Goal: Information Seeking & Learning: Check status

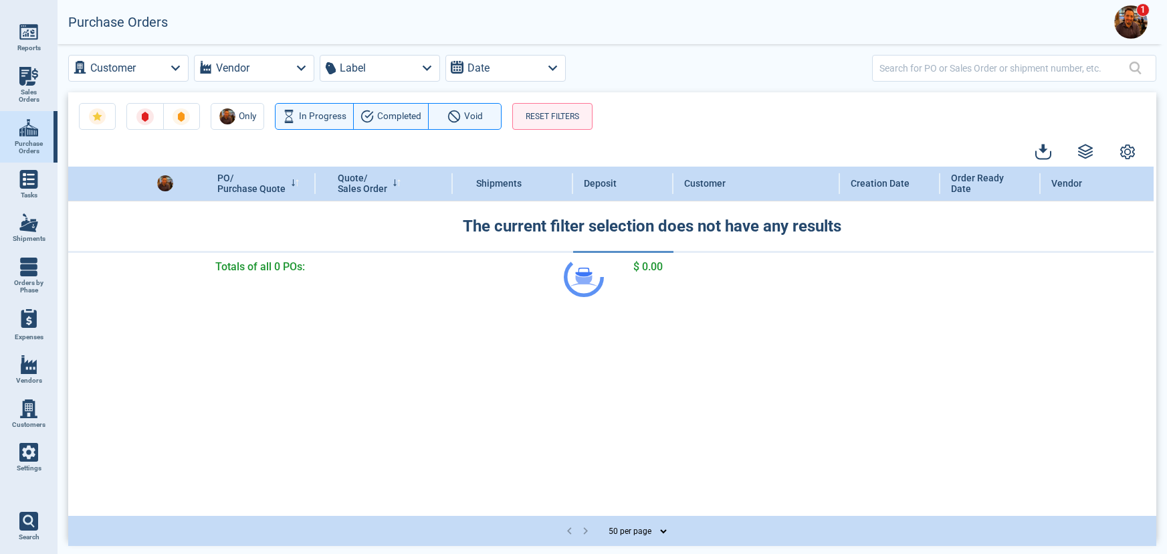
select select "50"
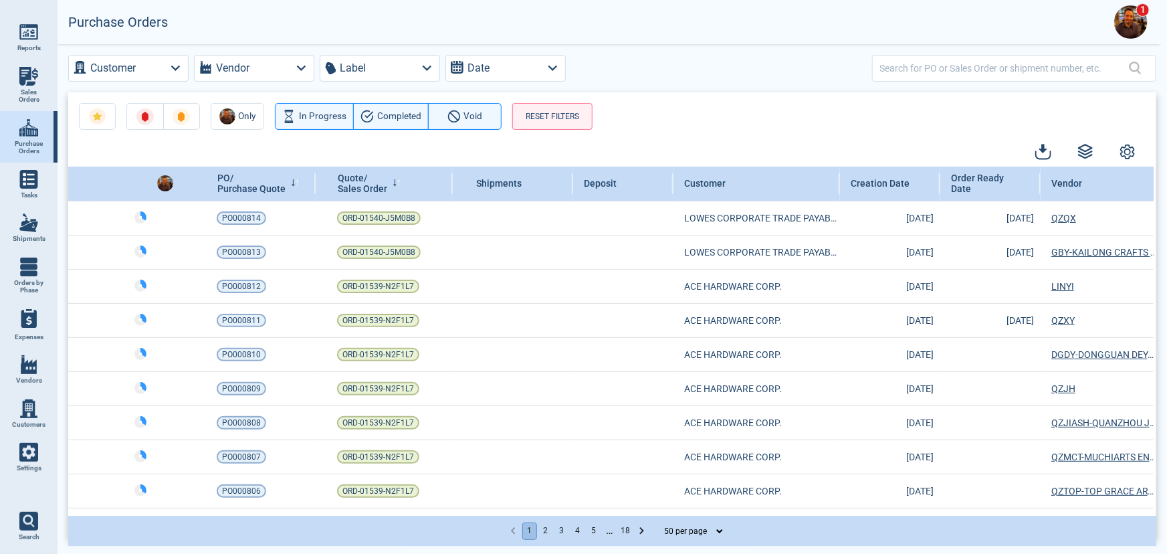
click at [32, 227] on img at bounding box center [28, 222] width 19 height 19
select select "50"
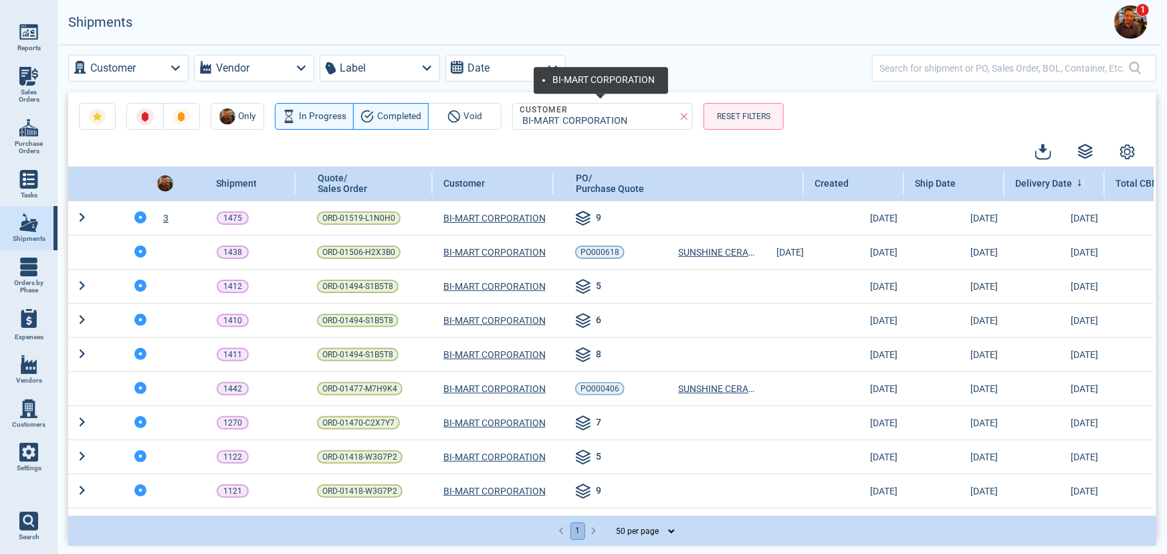
click at [686, 116] on icon at bounding box center [684, 116] width 12 height 12
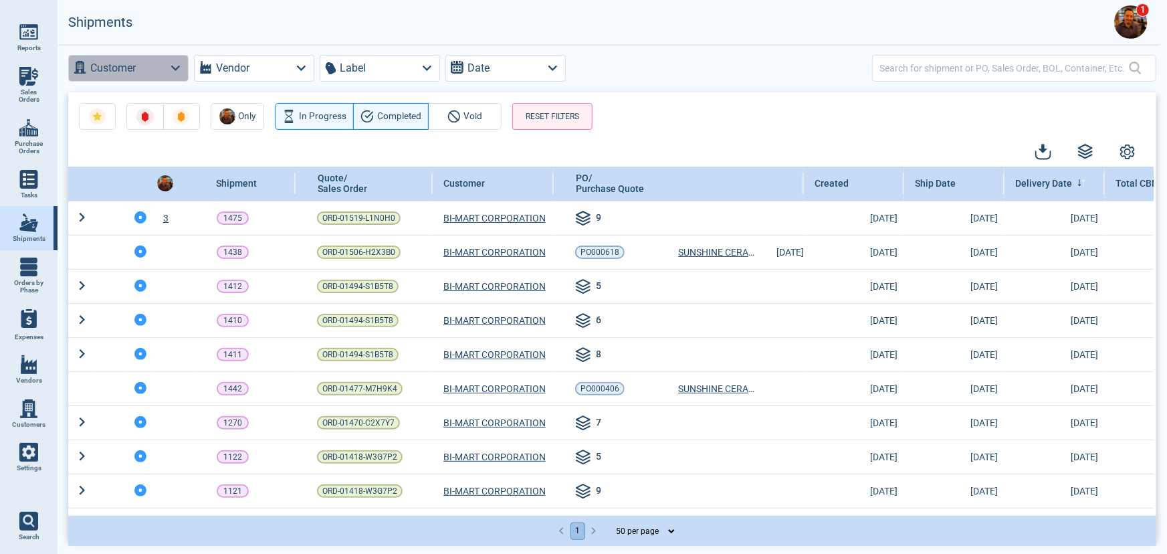
click at [151, 72] on button "Customer" at bounding box center [128, 68] width 120 height 27
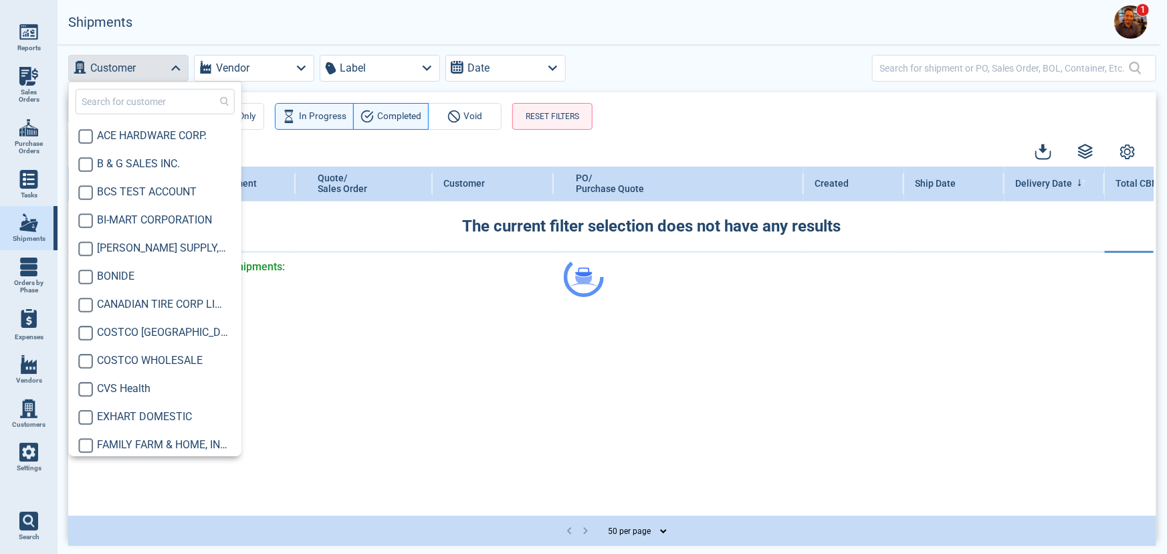
click at [166, 108] on input "text" at bounding box center [155, 101] width 159 height 25
type input "mid"
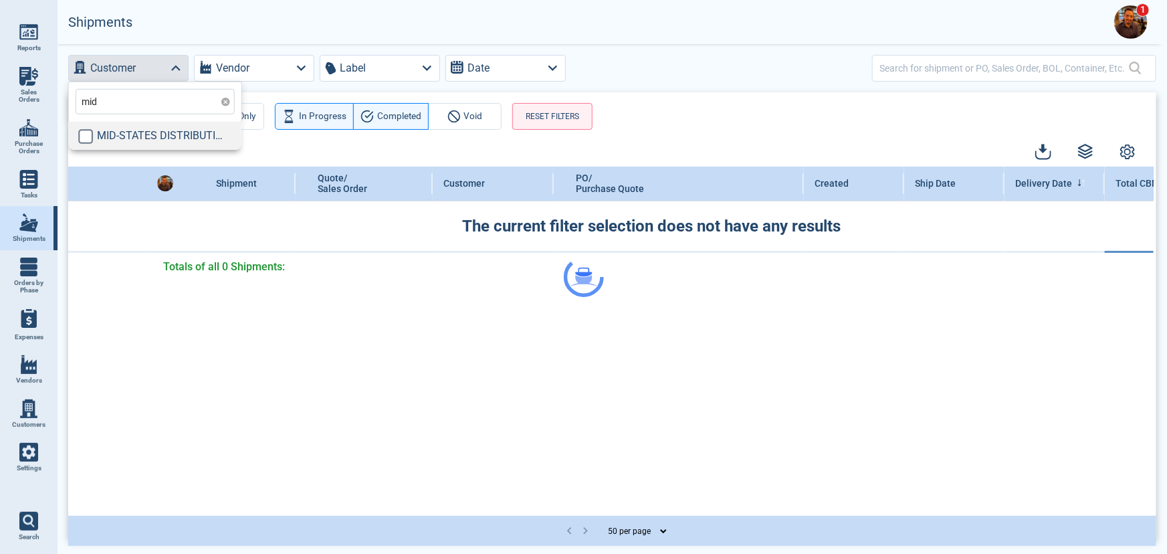
click at [160, 134] on span "MID-STATES DISTRIBUTING,LLC" at bounding box center [162, 136] width 131 height 16
checkbox input "true"
type input "mid"
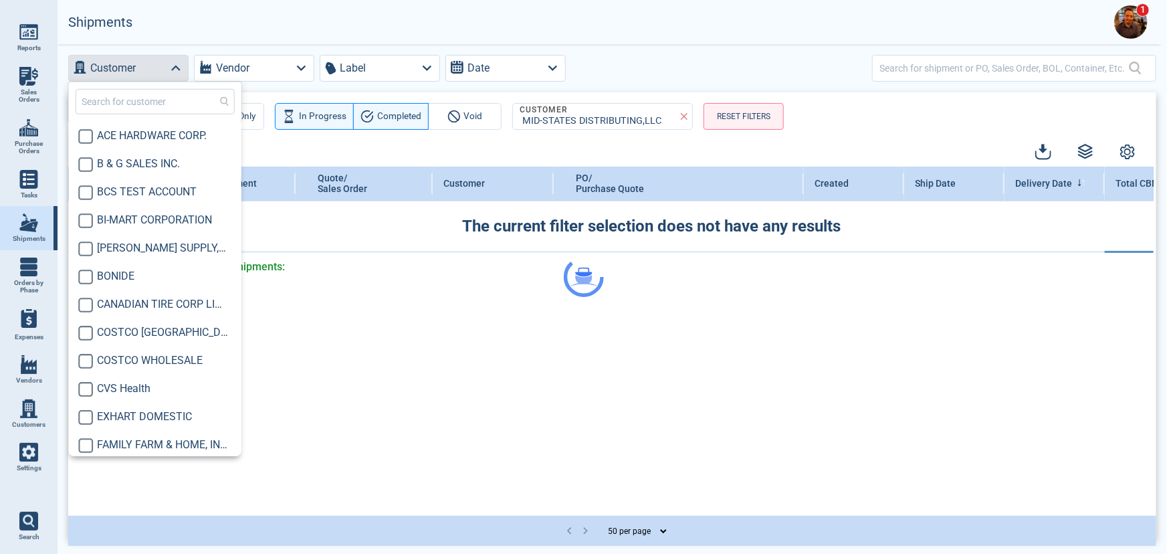
click at [899, 124] on div at bounding box center [583, 277] width 1167 height 554
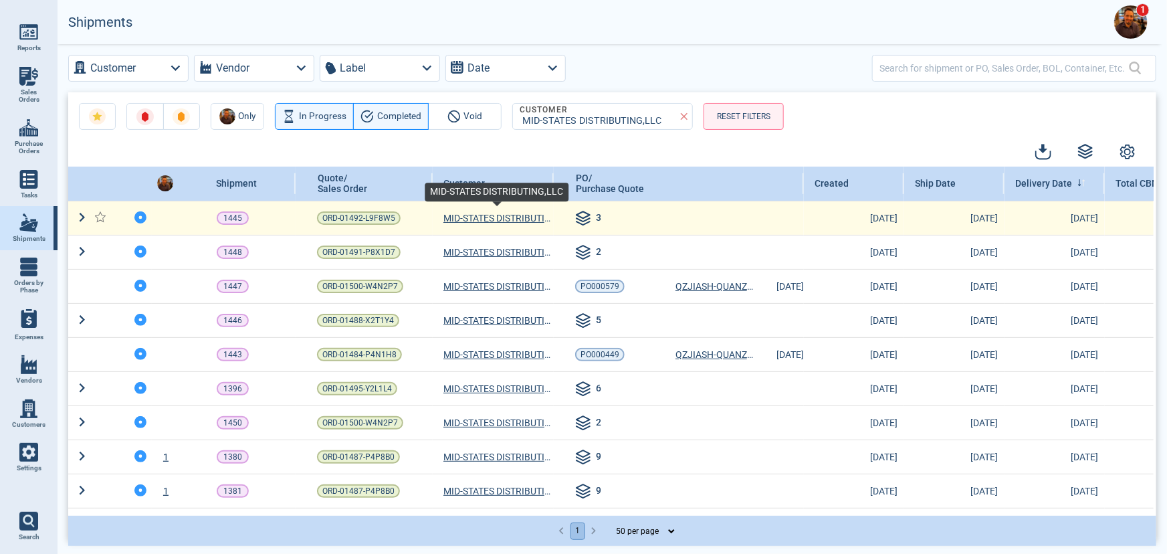
click at [518, 218] on span "MID-STATES DISTRIBUTING,LLC" at bounding box center [496, 217] width 107 height 13
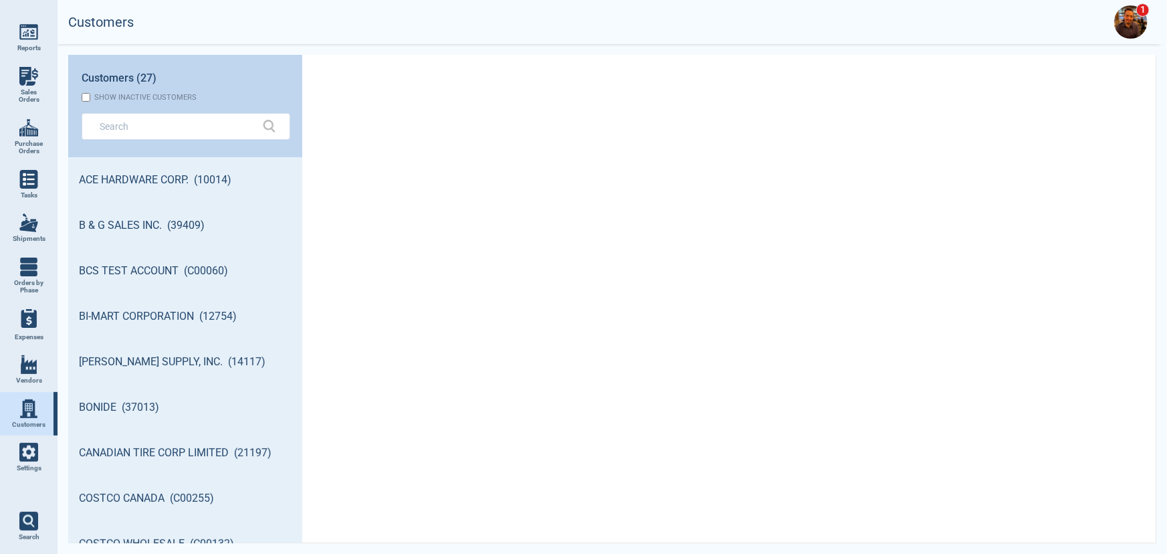
scroll to position [382, 230]
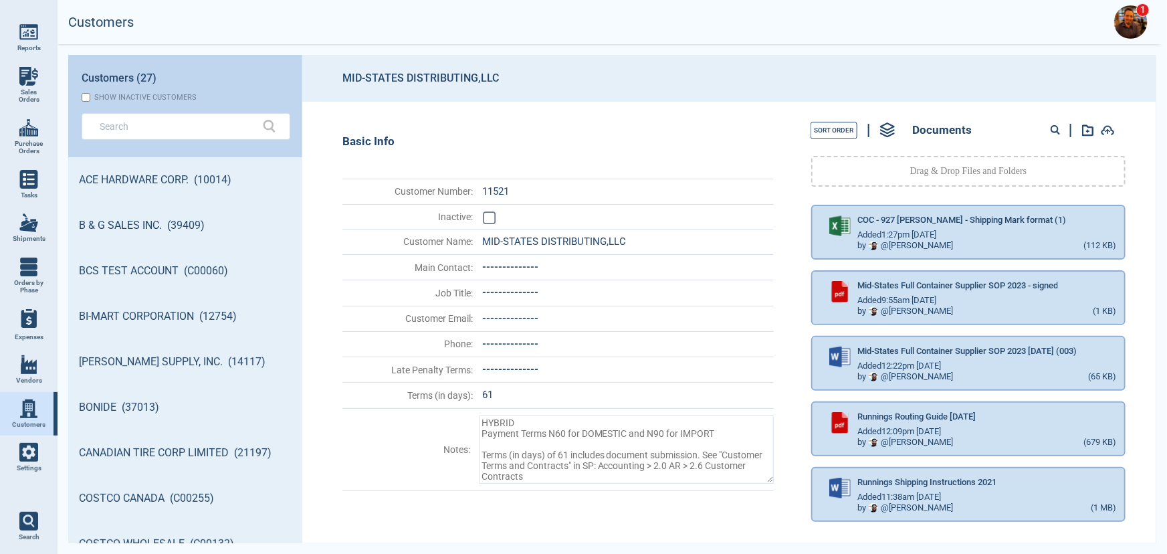
select select "50"
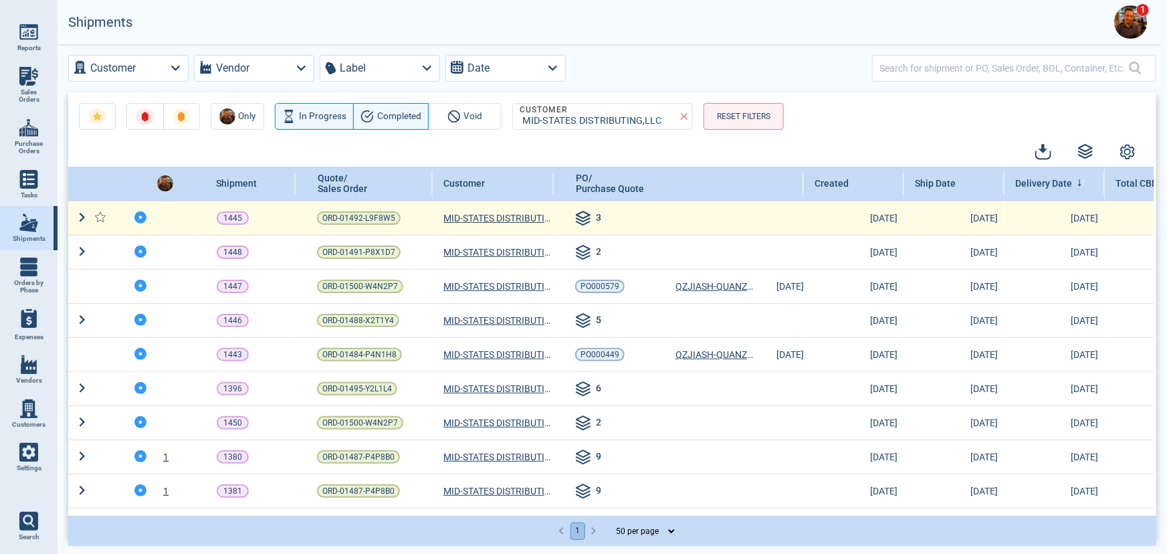
drag, startPoint x: 84, startPoint y: 213, endPoint x: 92, endPoint y: 217, distance: 9.0
click at [84, 213] on icon at bounding box center [82, 217] width 18 height 18
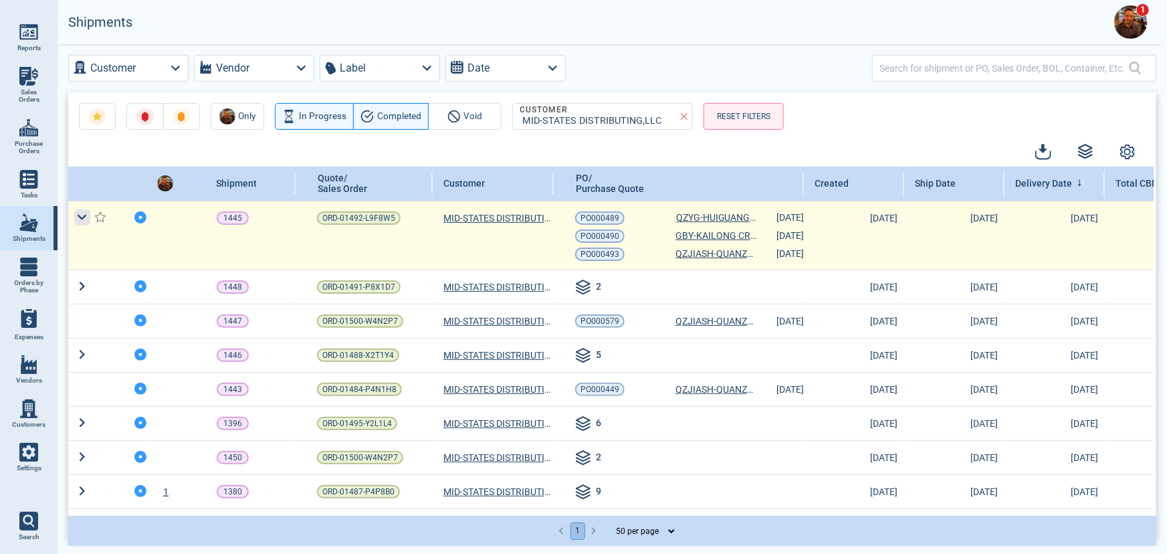
click at [77, 213] on icon at bounding box center [82, 217] width 18 height 18
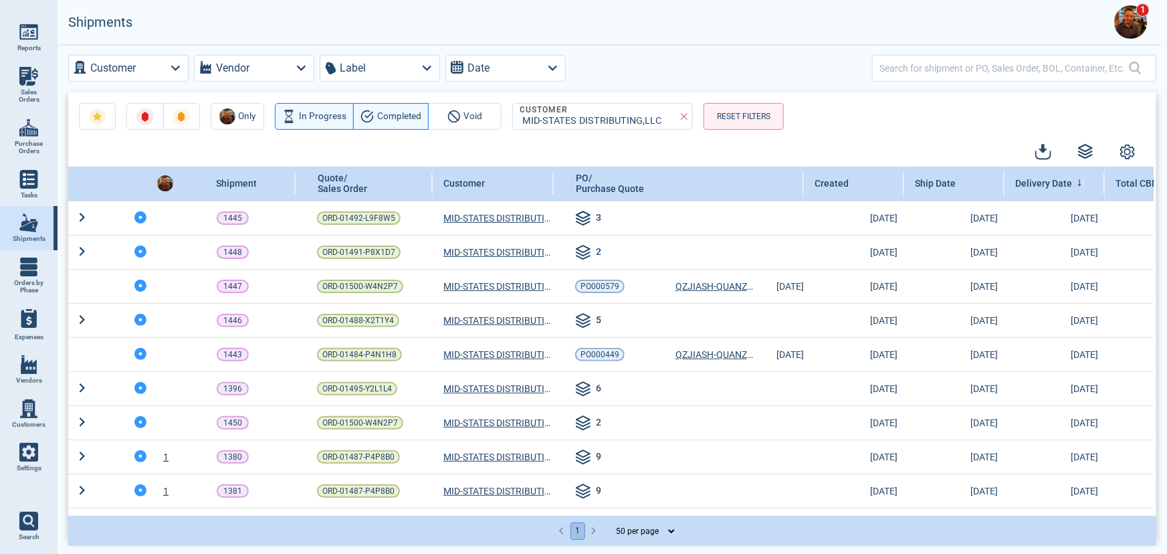
click at [19, 118] on img at bounding box center [28, 127] width 19 height 19
select select "50"
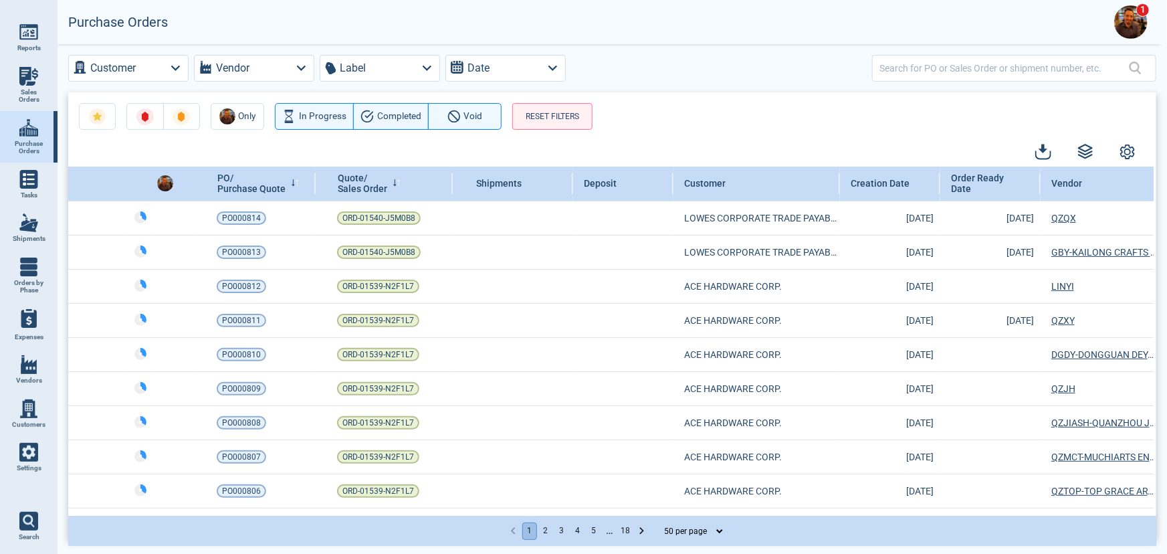
click at [33, 89] on span "Sales Orders" at bounding box center [29, 95] width 36 height 15
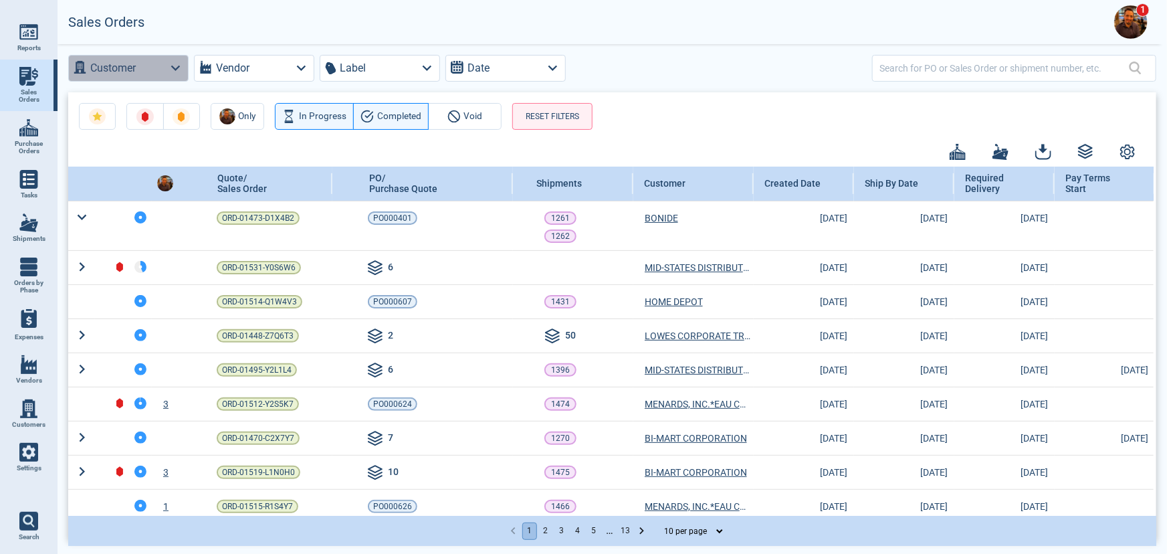
click at [174, 72] on icon "button" at bounding box center [176, 68] width 18 height 18
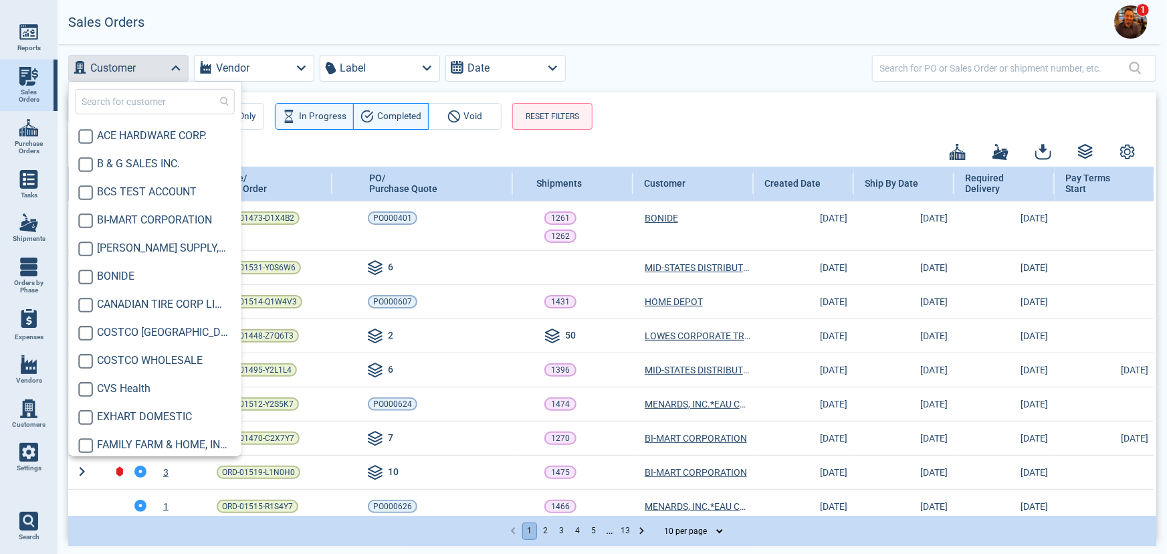
click at [146, 102] on input "text" at bounding box center [155, 101] width 159 height 25
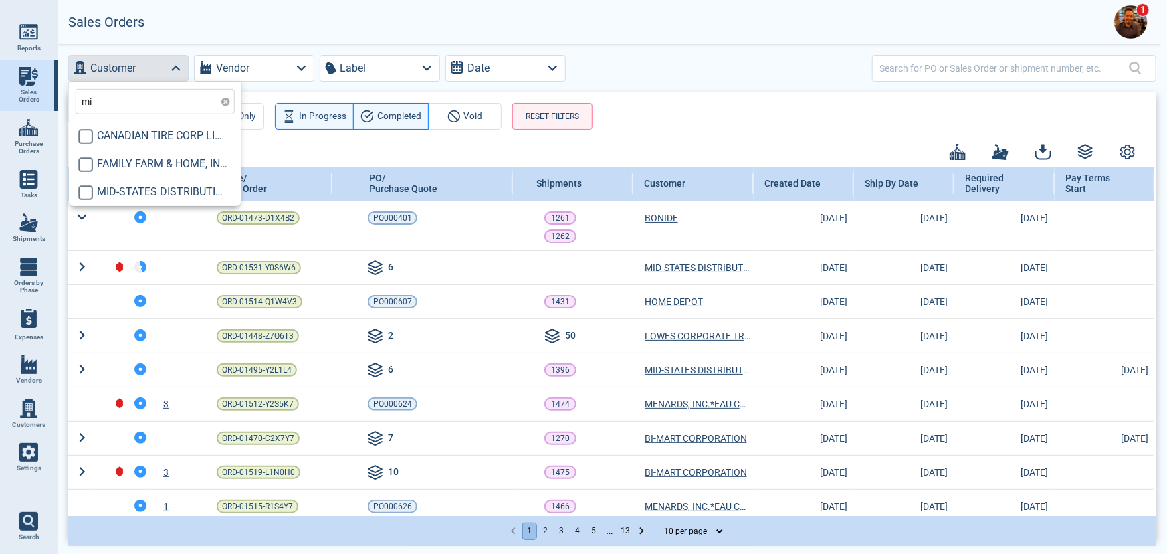
type input "mid"
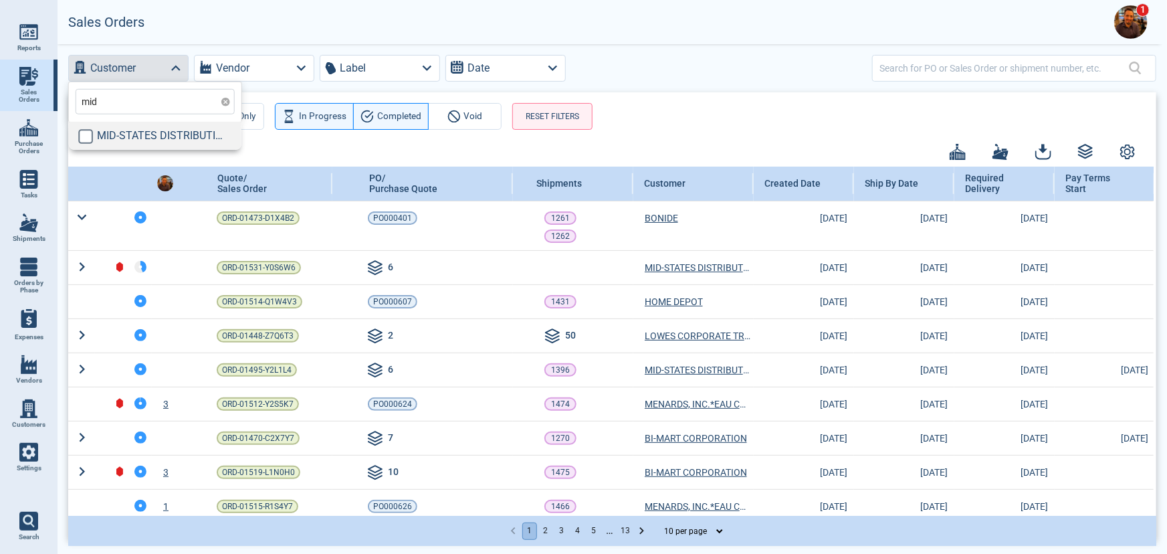
click at [140, 132] on span "MID-STATES DISTRIBUTING,LLC" at bounding box center [162, 136] width 131 height 16
checkbox input "true"
type input "mid"
click at [736, 135] on div "Only In Progress Completed Void RESET FILTERS Quote/ Sales Order PO/ Purchase Q…" at bounding box center [612, 315] width 1088 height 447
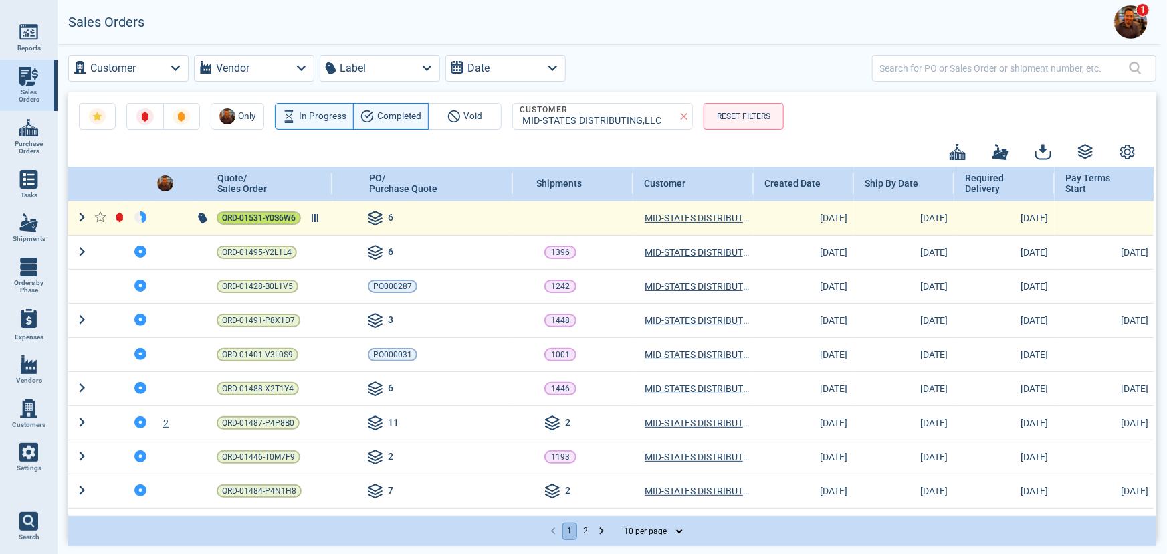
click at [235, 214] on span "ORD-01531-Y0S6W6" at bounding box center [259, 217] width 74 height 13
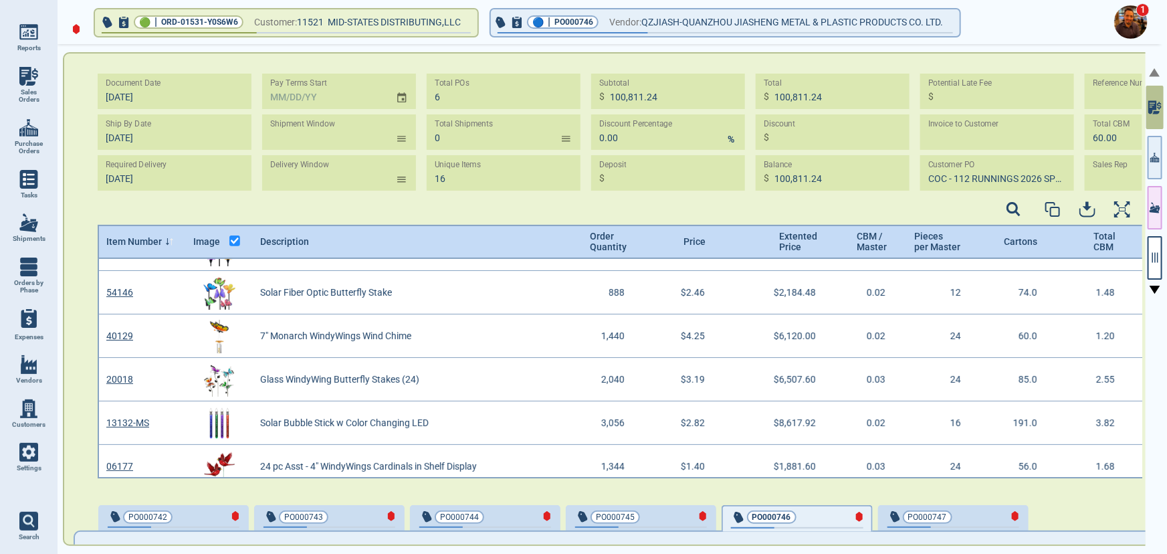
scroll to position [223, 0]
